Goal: Information Seeking & Learning: Understand process/instructions

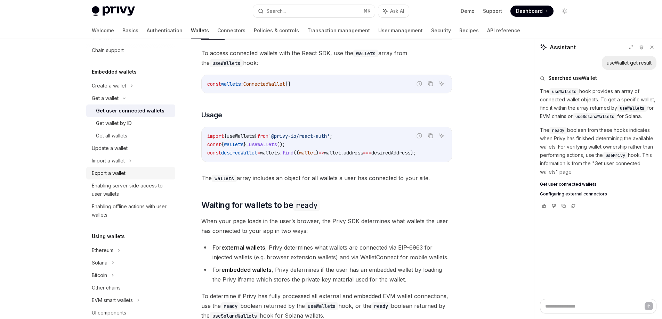
scroll to position [23, 0]
click at [106, 249] on div "Ethereum" at bounding box center [103, 249] width 22 height 8
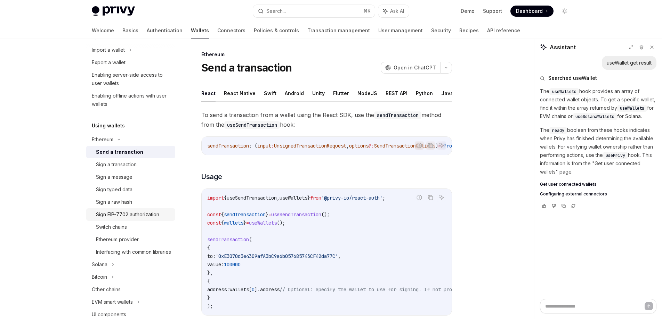
scroll to position [139, 0]
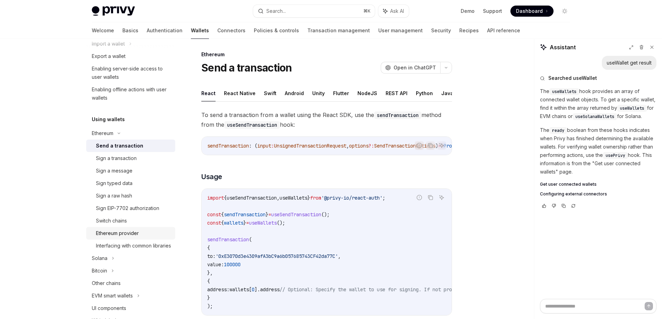
click at [134, 232] on div "Ethereum provider" at bounding box center [117, 233] width 43 height 8
type textarea "*"
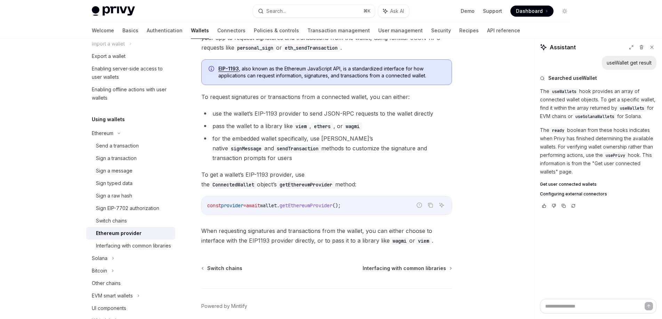
scroll to position [85, 0]
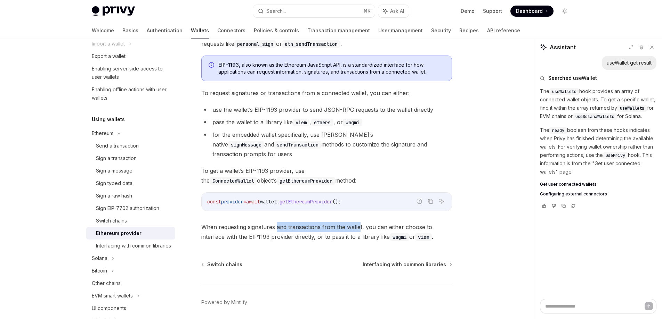
drag, startPoint x: 283, startPoint y: 218, endPoint x: 360, endPoint y: 219, distance: 76.8
click at [359, 222] on span "When requesting signatures and transactions from the wallet, you can either cho…" at bounding box center [326, 231] width 251 height 19
drag, startPoint x: 362, startPoint y: 219, endPoint x: 368, endPoint y: 218, distance: 6.3
click at [362, 222] on span "When requesting signatures and transactions from the wallet, you can either cho…" at bounding box center [326, 231] width 251 height 19
drag, startPoint x: 376, startPoint y: 219, endPoint x: 411, endPoint y: 218, distance: 34.8
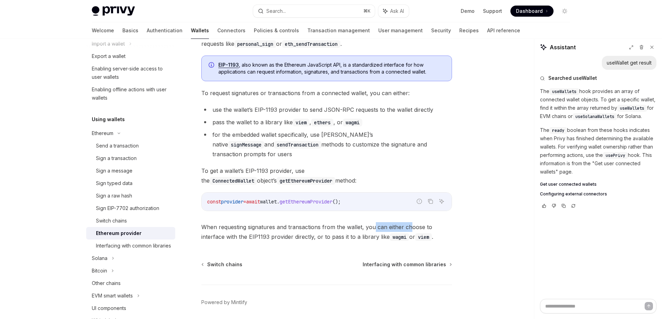
click at [411, 222] on span "When requesting signatures and transactions from the wallet, you can either cho…" at bounding box center [326, 231] width 251 height 19
drag, startPoint x: 418, startPoint y: 219, endPoint x: 305, endPoint y: 227, distance: 113.6
click at [320, 222] on span "When requesting signatures and transactions from the wallet, you can either cho…" at bounding box center [326, 231] width 251 height 19
click at [304, 227] on span "When requesting signatures and transactions from the wallet, you can either cho…" at bounding box center [326, 231] width 251 height 19
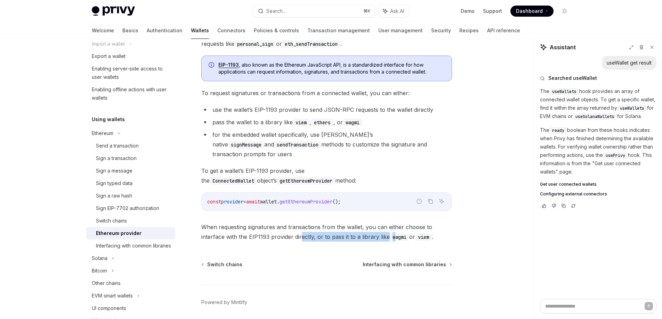
drag, startPoint x: 301, startPoint y: 226, endPoint x: 399, endPoint y: 228, distance: 97.7
click at [395, 228] on span "When requesting signatures and transactions from the wallet, you can either cho…" at bounding box center [326, 231] width 251 height 19
click at [399, 234] on code "wagmi" at bounding box center [399, 238] width 19 height 8
